Goal: Find specific fact: Find specific fact

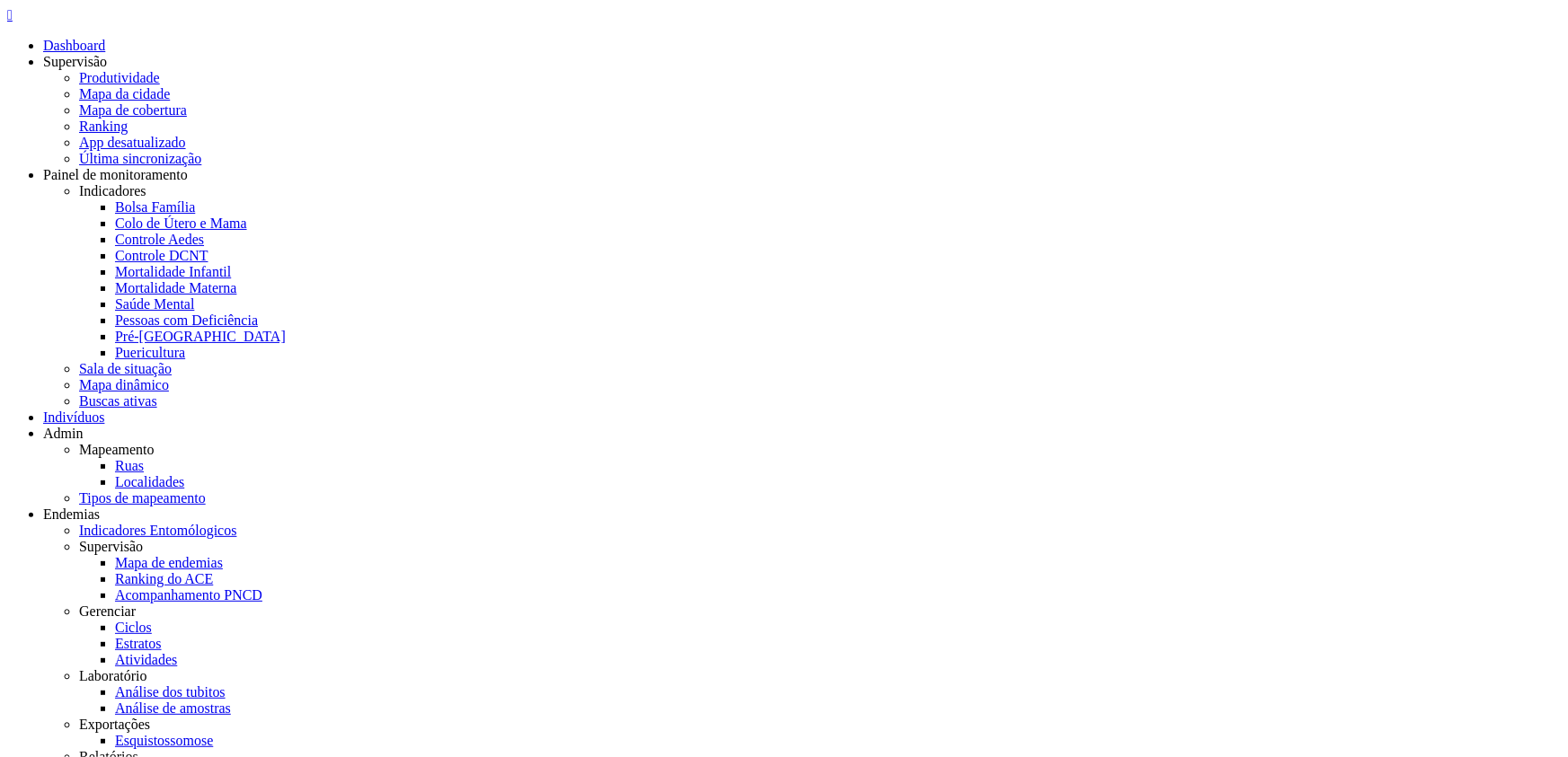
drag, startPoint x: 585, startPoint y: 263, endPoint x: 443, endPoint y: 267, distance: 142.1
drag, startPoint x: 850, startPoint y: 201, endPoint x: 653, endPoint y: 188, distance: 197.4
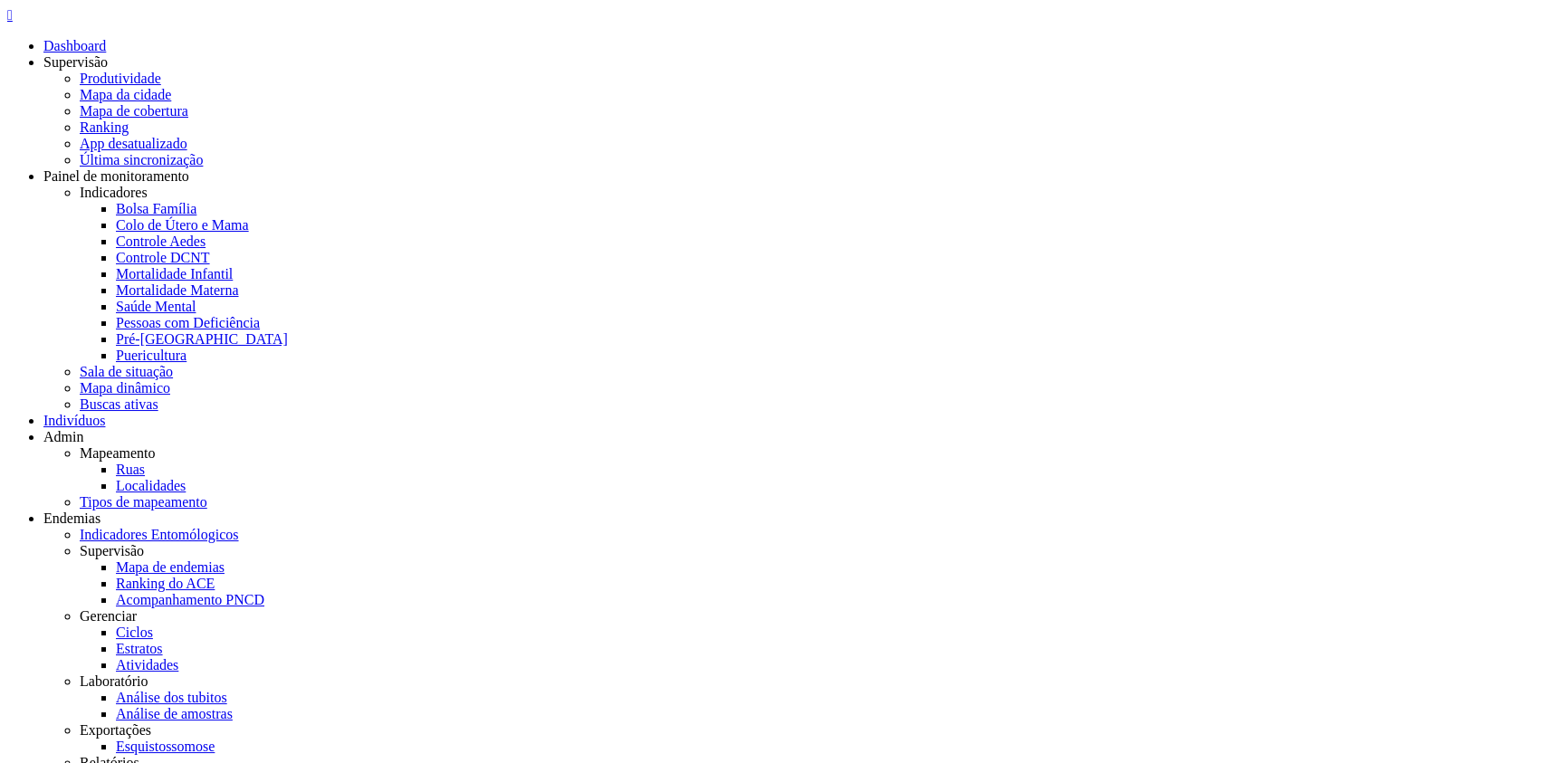
drag, startPoint x: 224, startPoint y: 160, endPoint x: 335, endPoint y: 166, distance: 111.2
copy span "898 0029 8605 9645"
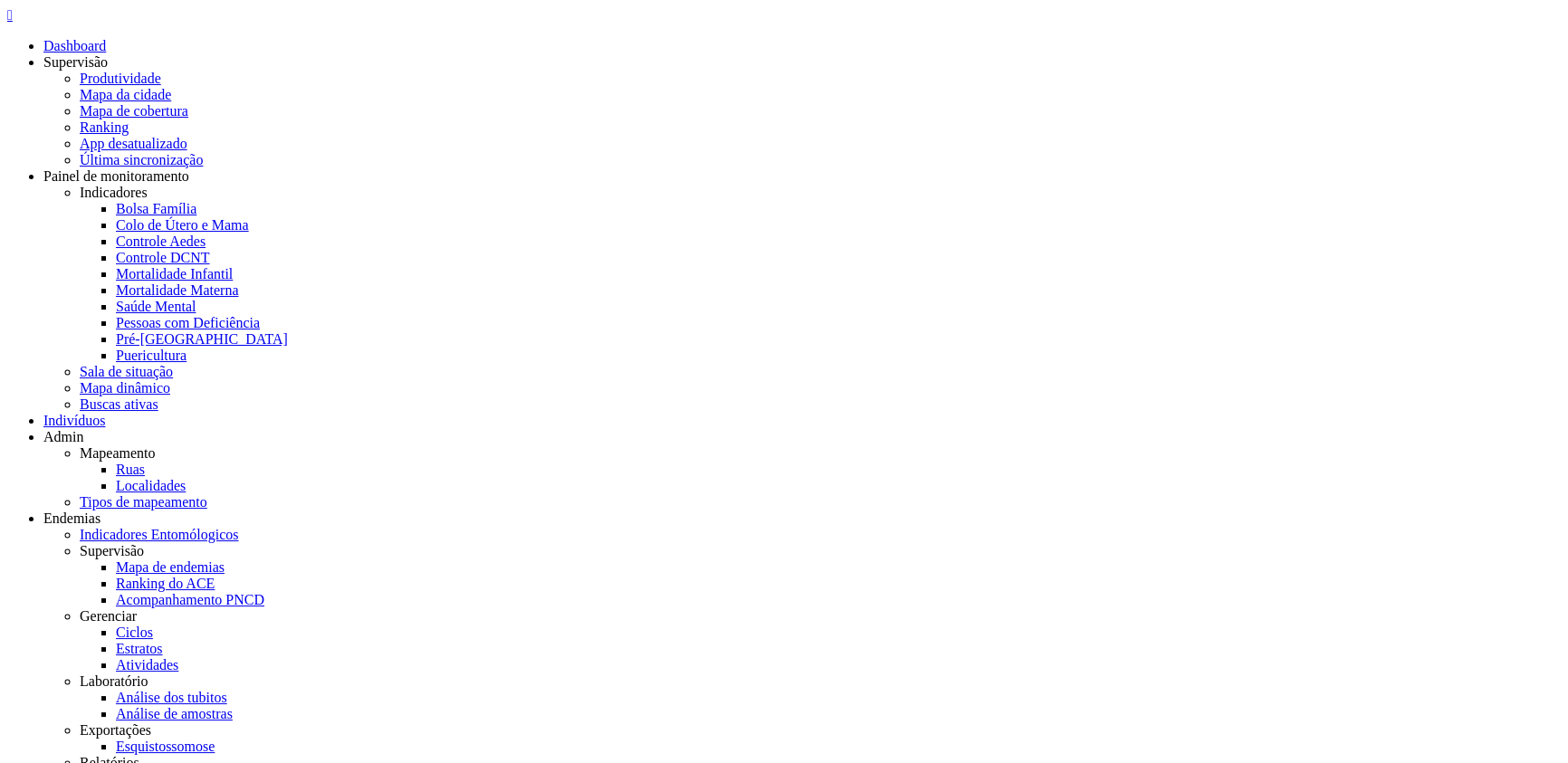
drag, startPoint x: 223, startPoint y: 164, endPoint x: 331, endPoint y: 162, distance: 108.0
copy span "702 0083 5133 1881"
drag, startPoint x: 224, startPoint y: 161, endPoint x: 335, endPoint y: 162, distance: 111.0
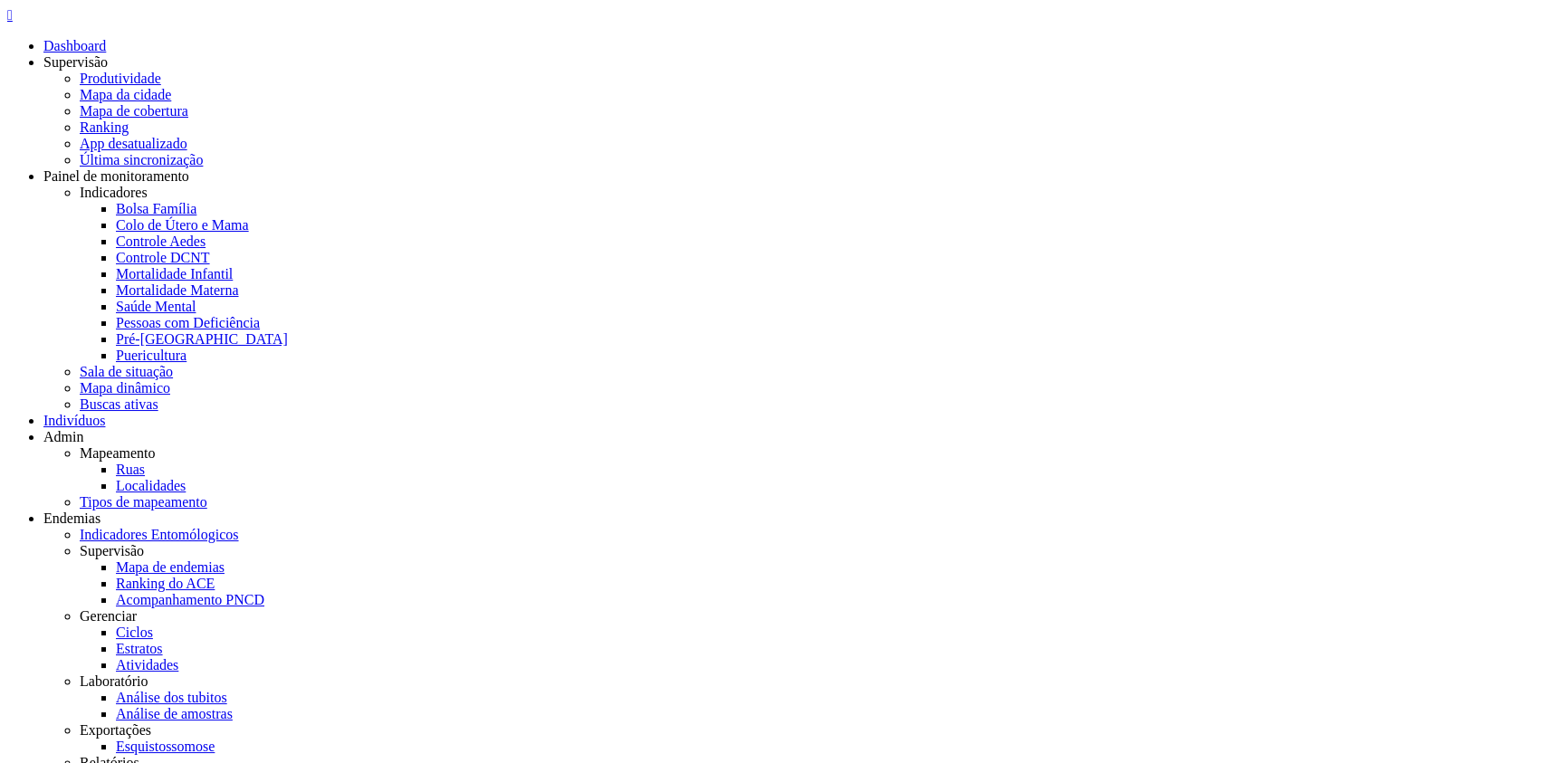
copy span "898 0040 5718 2758"
drag, startPoint x: 225, startPoint y: 162, endPoint x: 338, endPoint y: 168, distance: 113.2
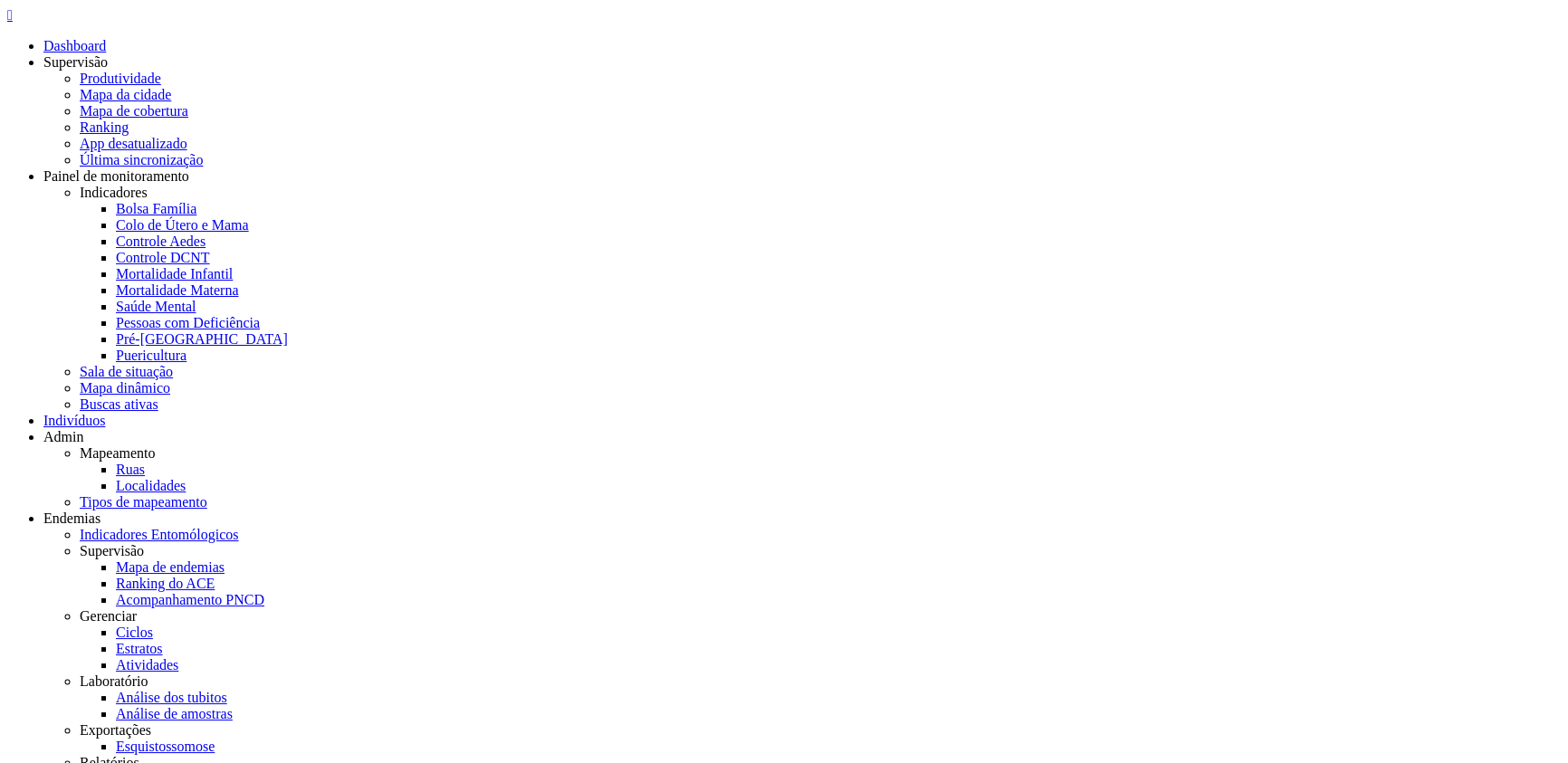
copy span "898 0040 5718 1379"
drag, startPoint x: 208, startPoint y: 514, endPoint x: 268, endPoint y: 520, distance: 60.3
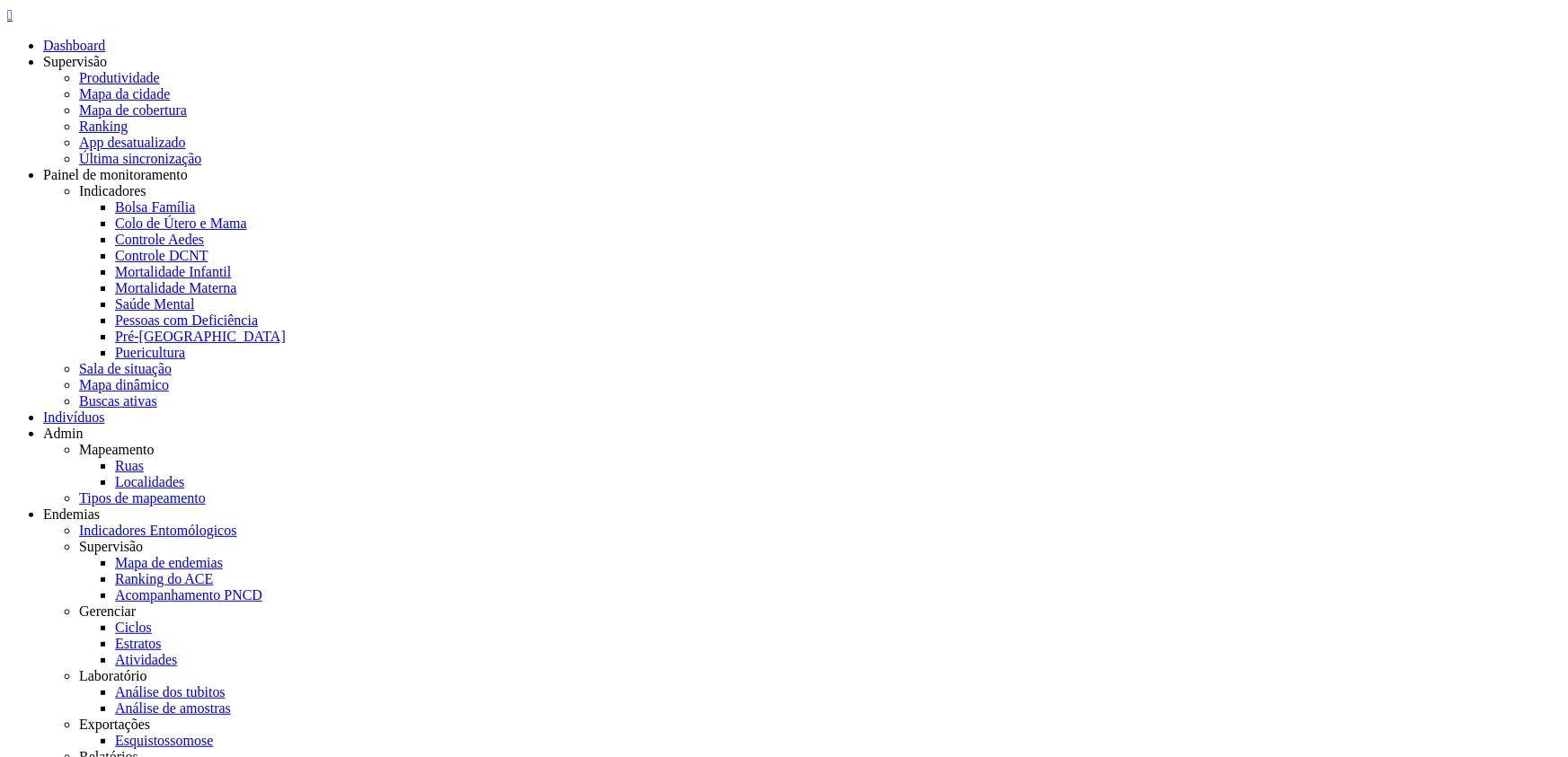
drag, startPoint x: 1265, startPoint y: 49, endPoint x: 1245, endPoint y: 54, distance: 20.6
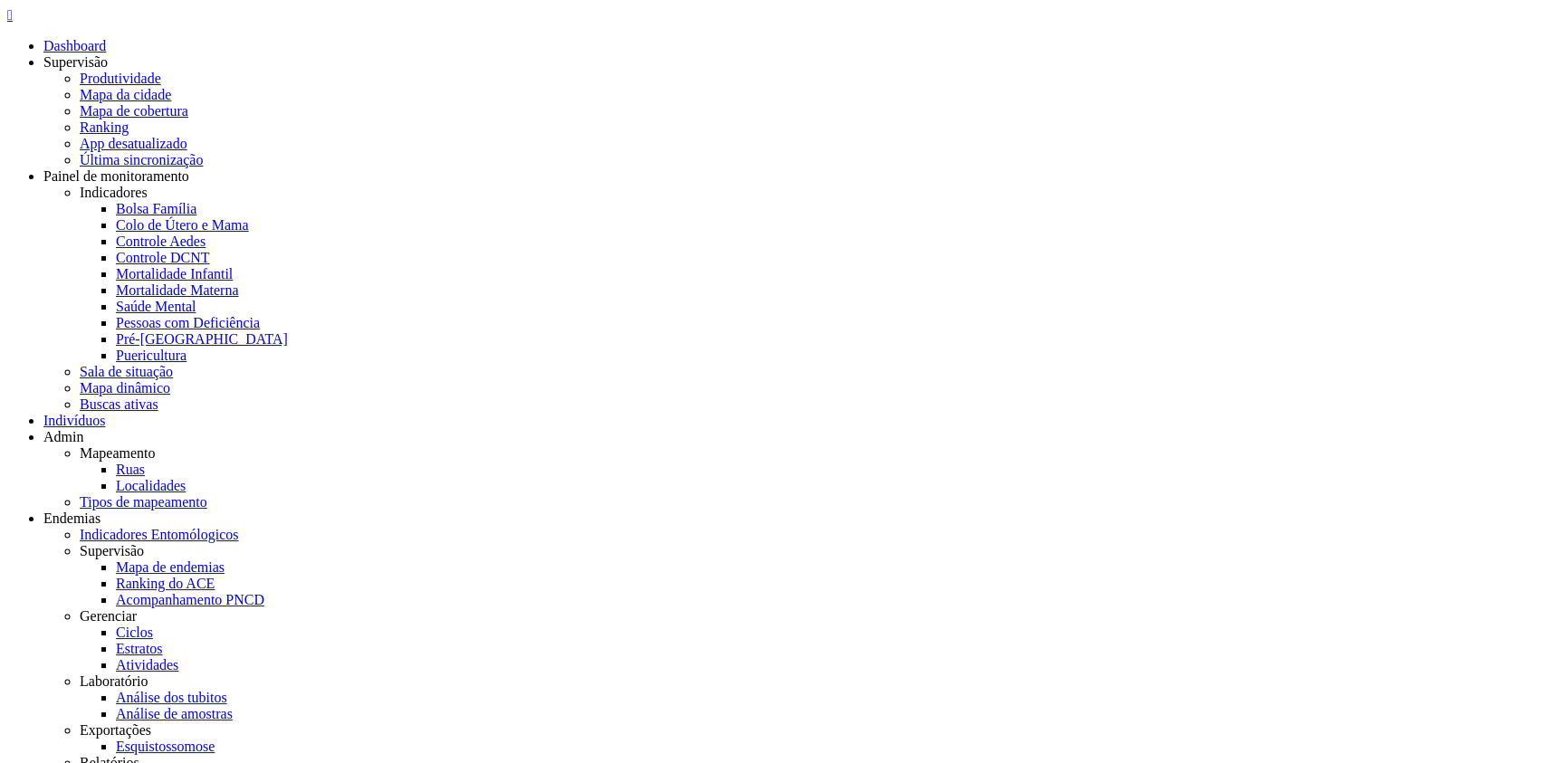
drag, startPoint x: 128, startPoint y: 447, endPoint x: 205, endPoint y: 444, distance: 77.1
copy span "702 0083 5133"
copy span "702 0083 5133 1881"
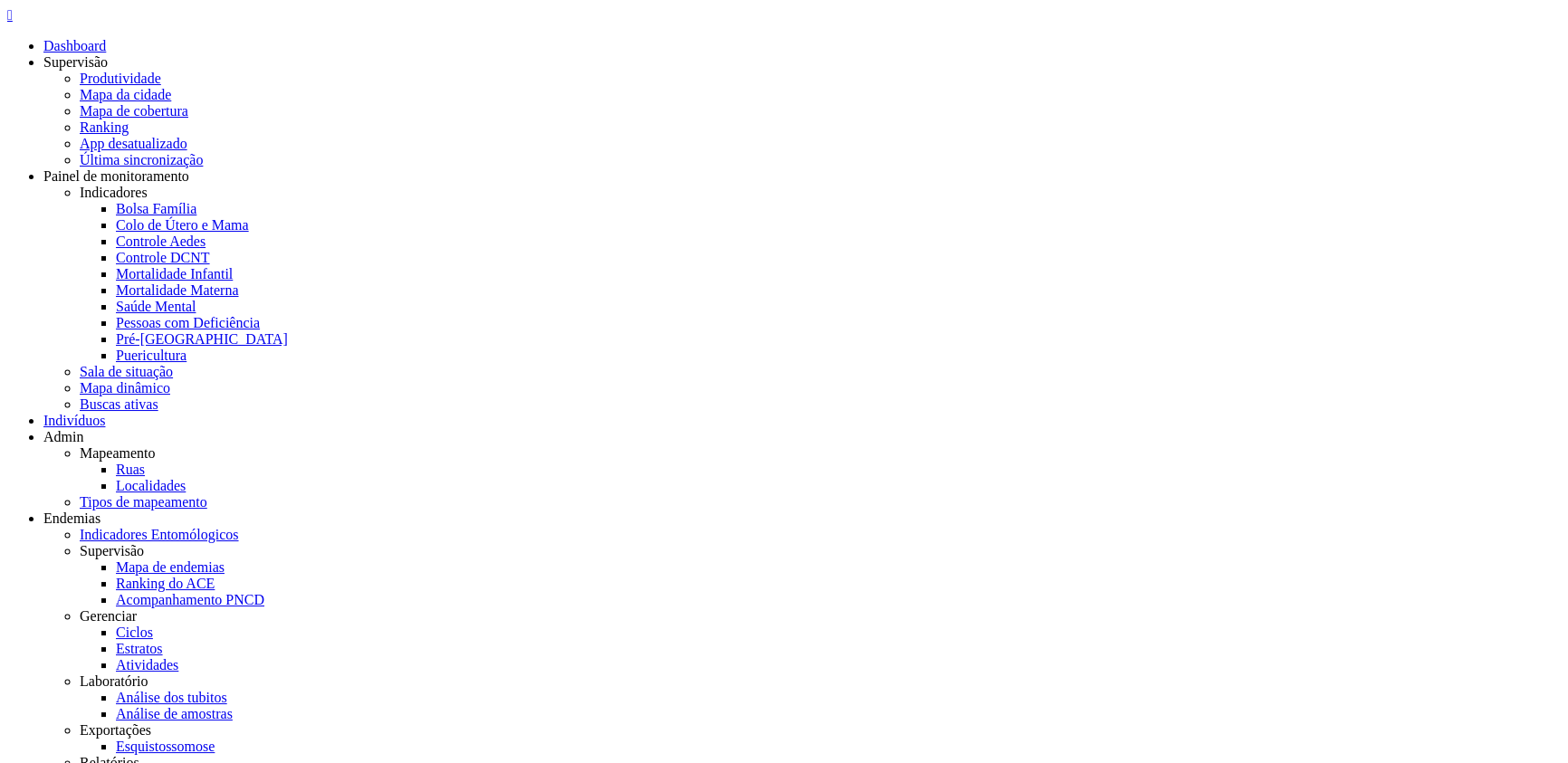
copy span "702 0083 5133 1881"
